Goal: Task Accomplishment & Management: Manage account settings

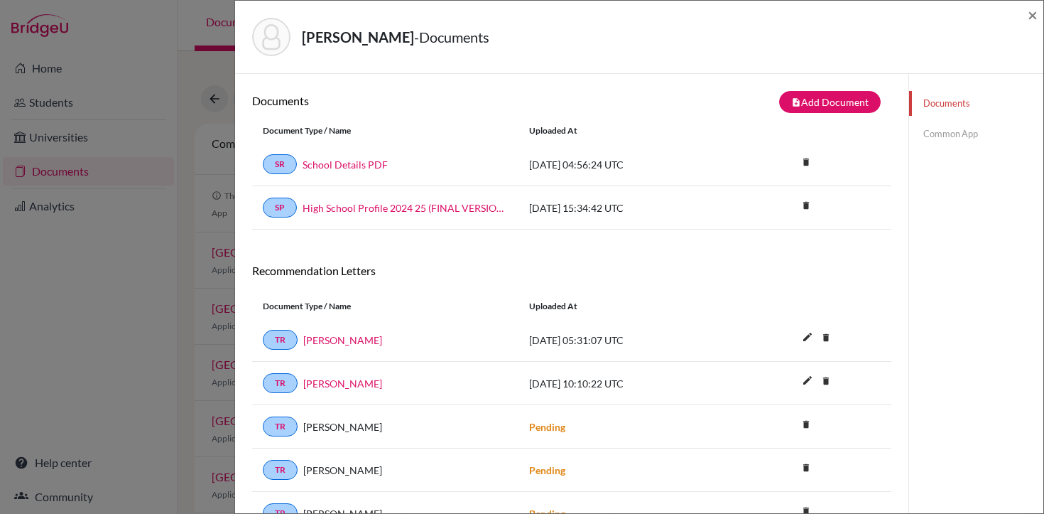
scroll to position [75, 0]
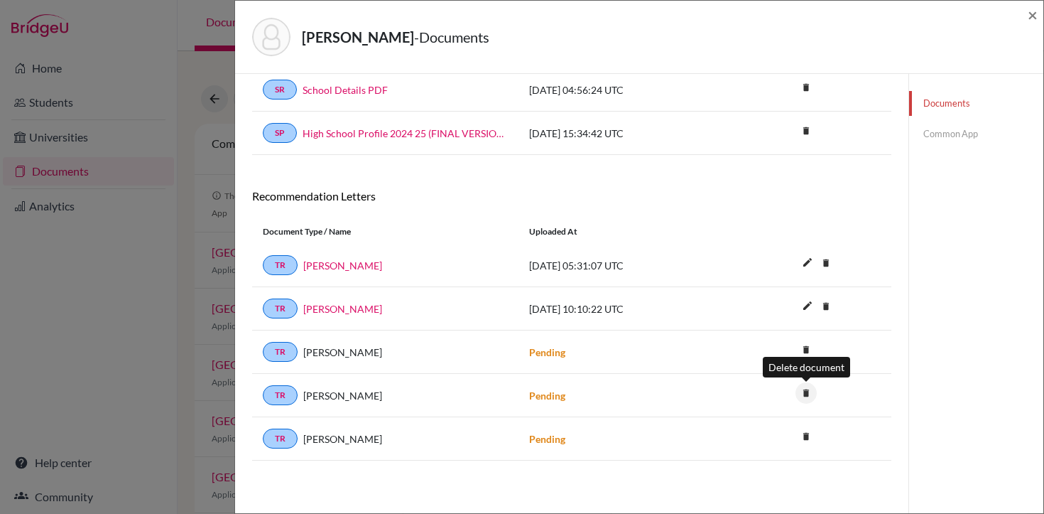
click at [808, 391] on icon "delete" at bounding box center [806, 392] width 21 height 21
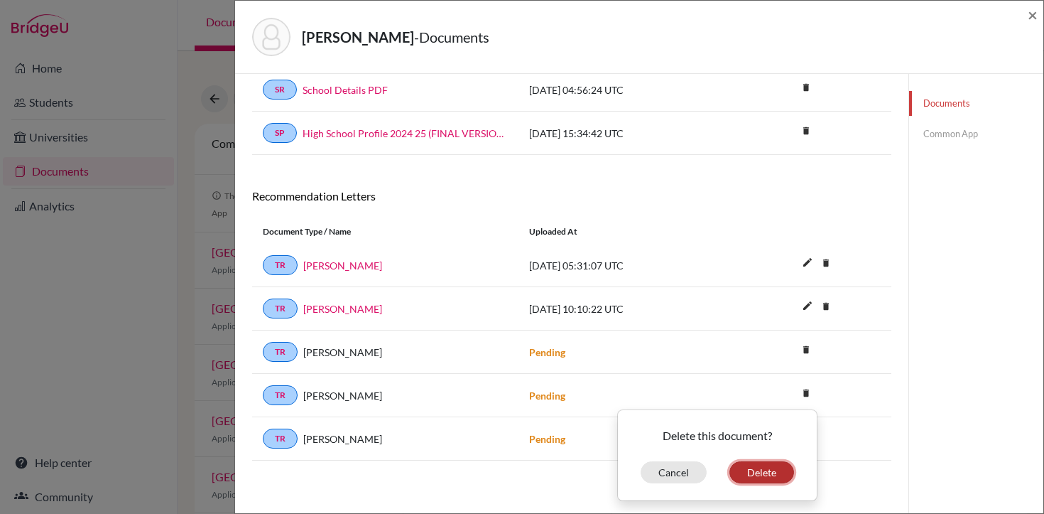
click at [766, 467] on button "Delete" at bounding box center [762, 472] width 65 height 22
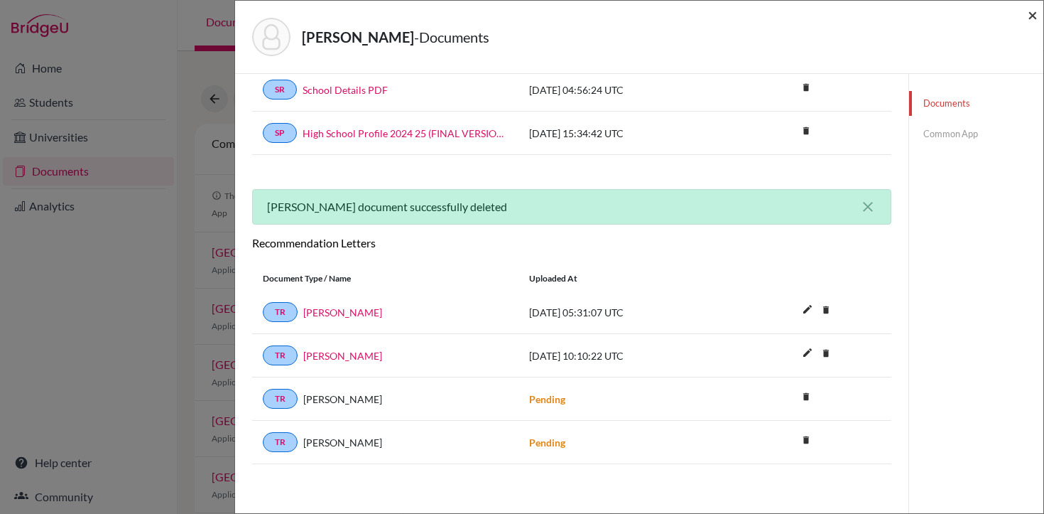
click at [1030, 13] on span "×" at bounding box center [1033, 14] width 10 height 21
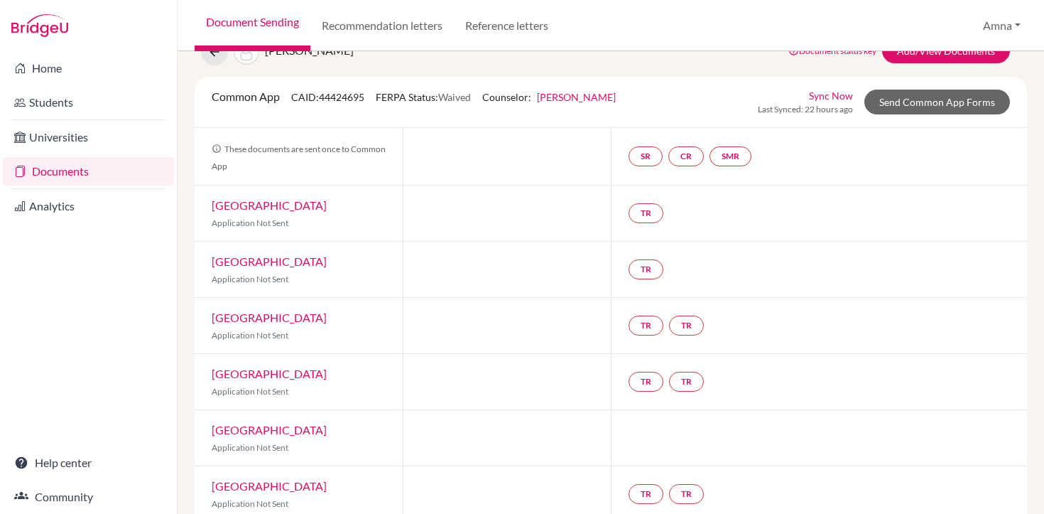
scroll to position [23, 0]
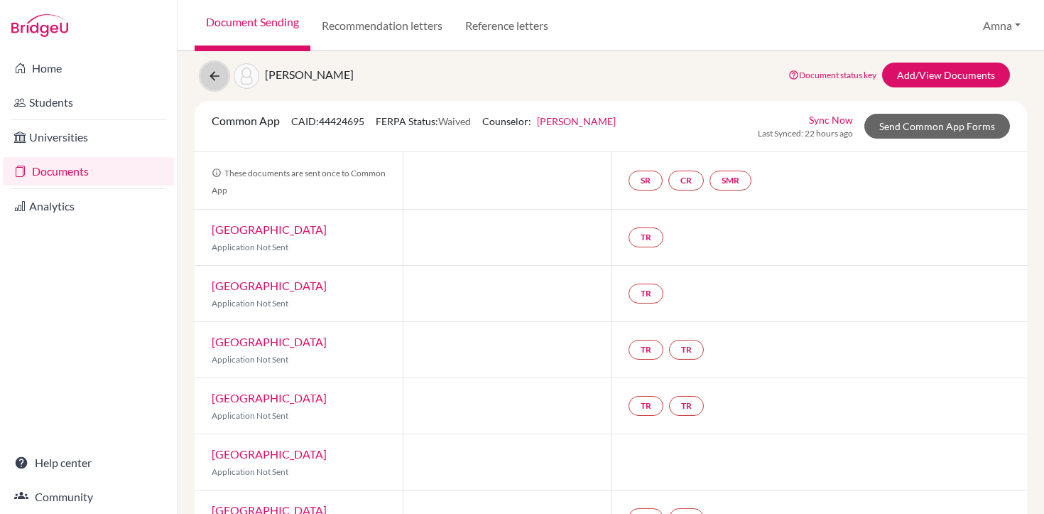
click at [212, 71] on icon at bounding box center [214, 76] width 14 height 14
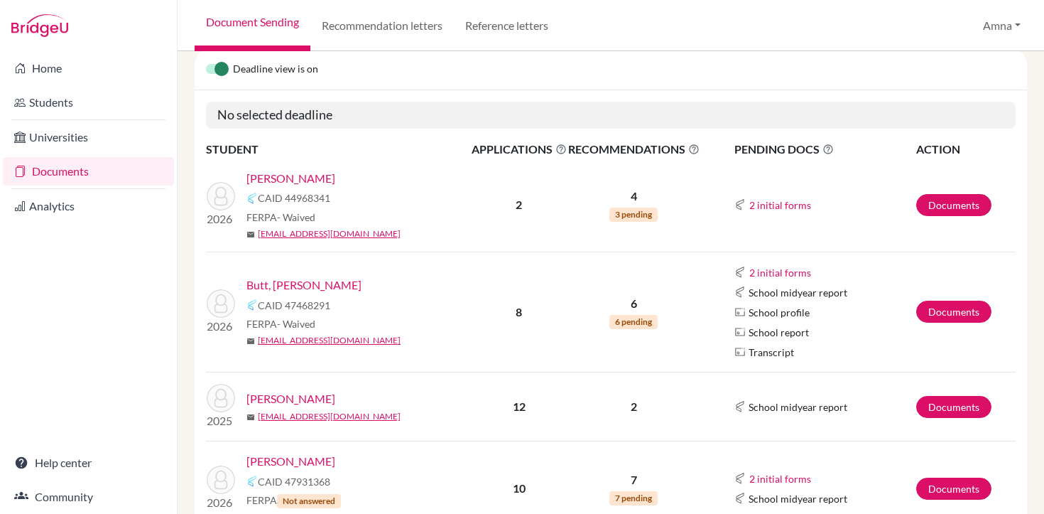
scroll to position [169, 0]
